Goal: Check status: Check status

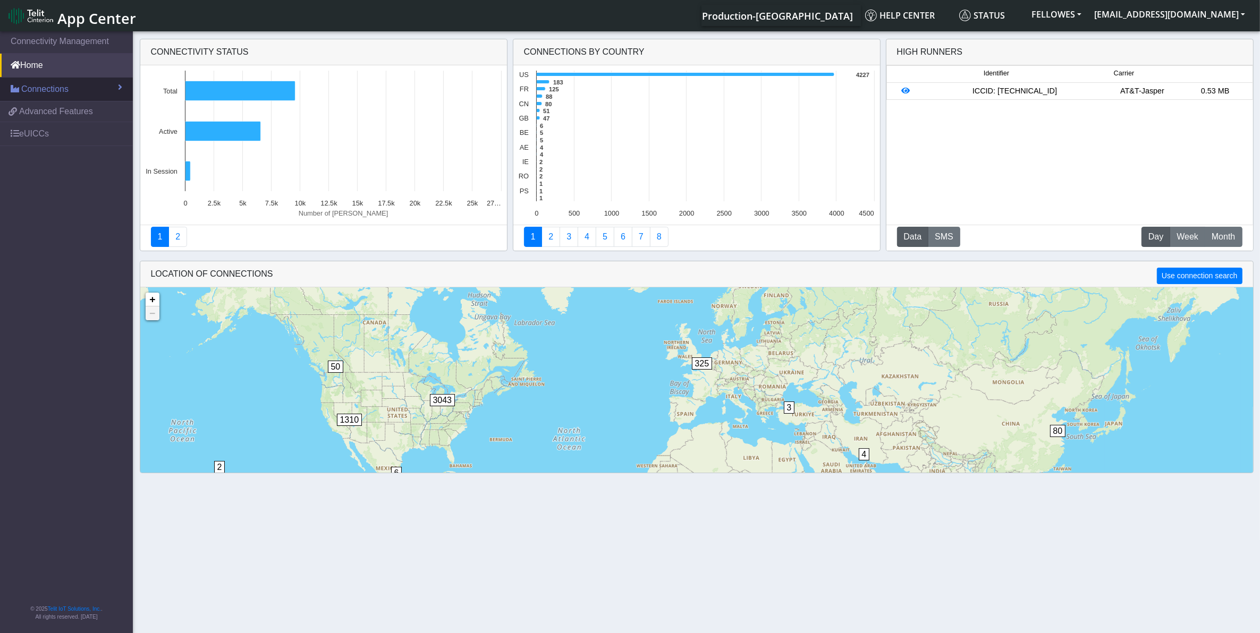
click at [80, 88] on link "Connections" at bounding box center [66, 89] width 133 height 23
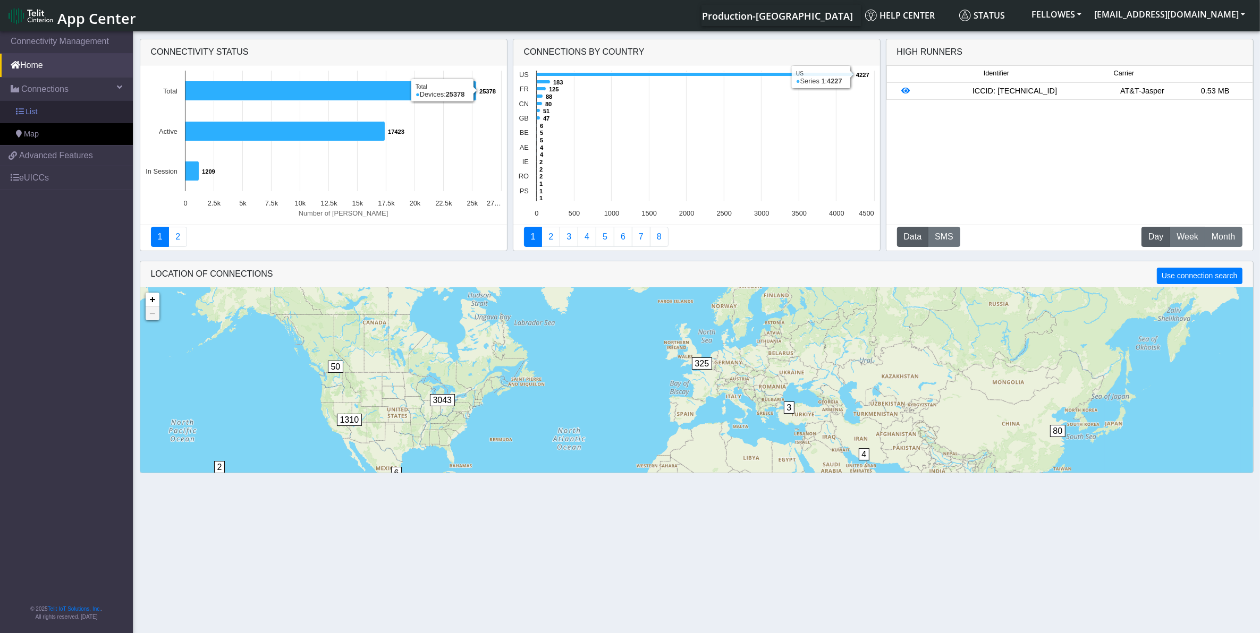
click at [66, 109] on link "List" at bounding box center [66, 112] width 133 height 22
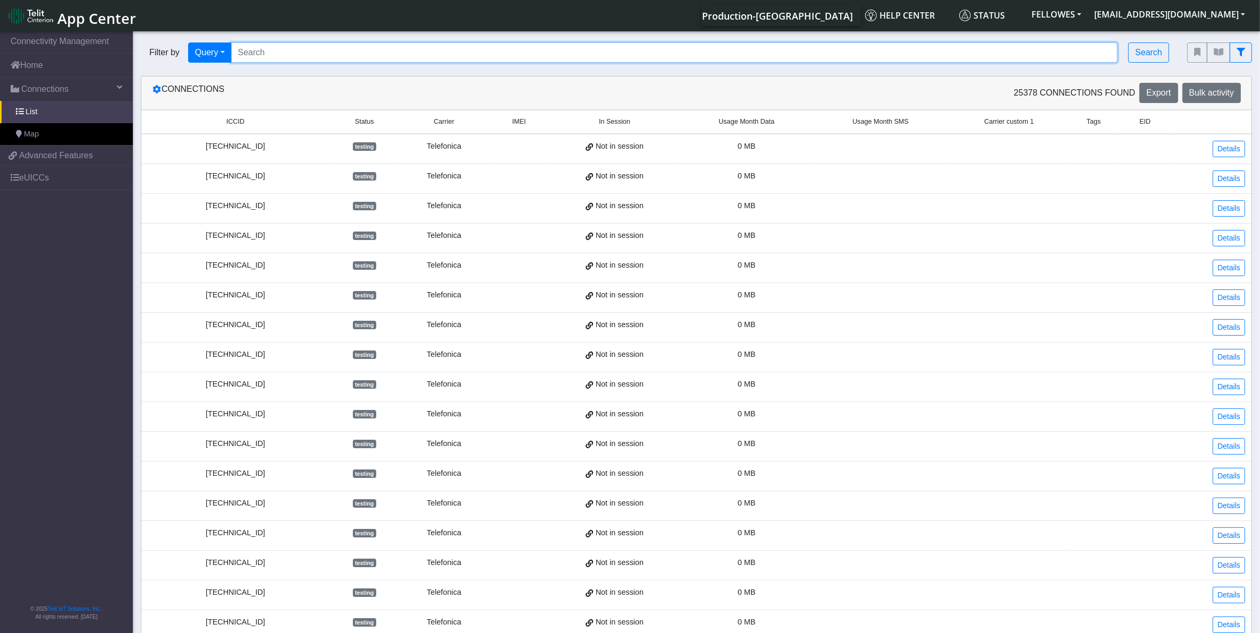
click at [334, 59] on input "Search..." at bounding box center [674, 52] width 887 height 20
paste input "868105046493068"
type input "868105046493068"
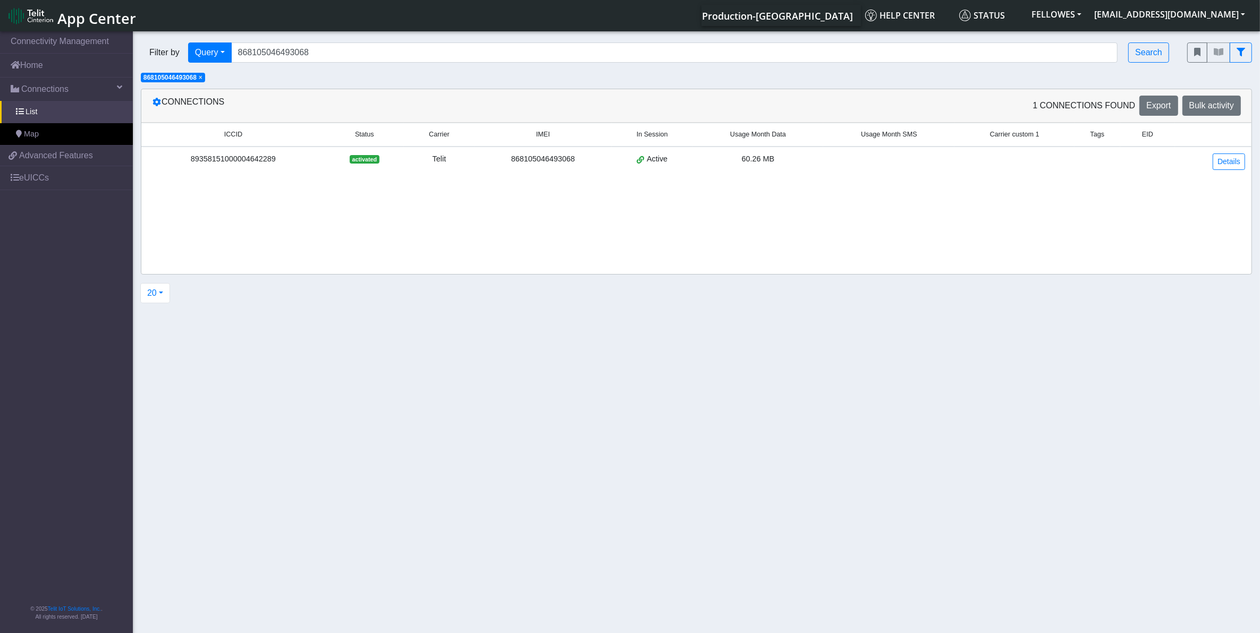
click at [263, 159] on div "89358151000004642289" at bounding box center [233, 160] width 171 height 12
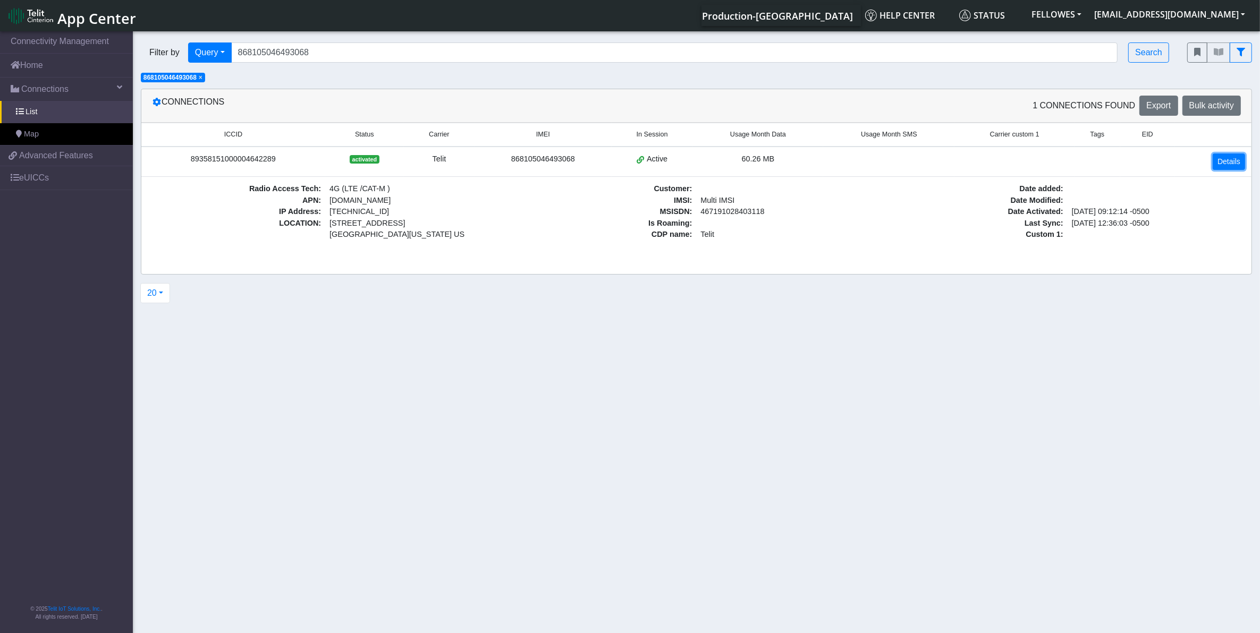
click at [1228, 169] on link "Details" at bounding box center [1228, 162] width 32 height 16
